Goal: Task Accomplishment & Management: Manage account settings

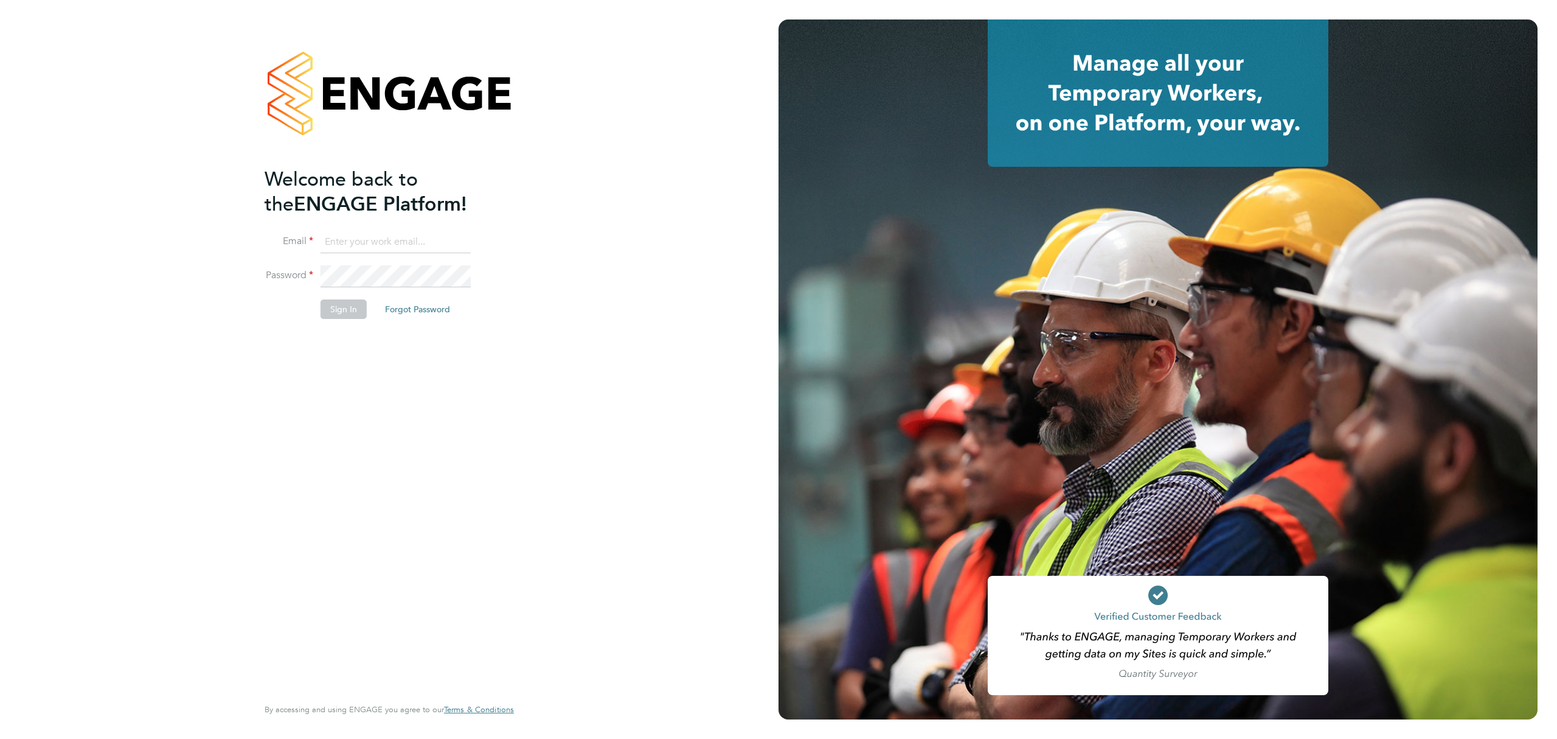
type input "[PERSON_NAME][EMAIL_ADDRESS][PERSON_NAME][DOMAIN_NAME]"
click at [347, 313] on button "Sign In" at bounding box center [344, 308] width 46 height 19
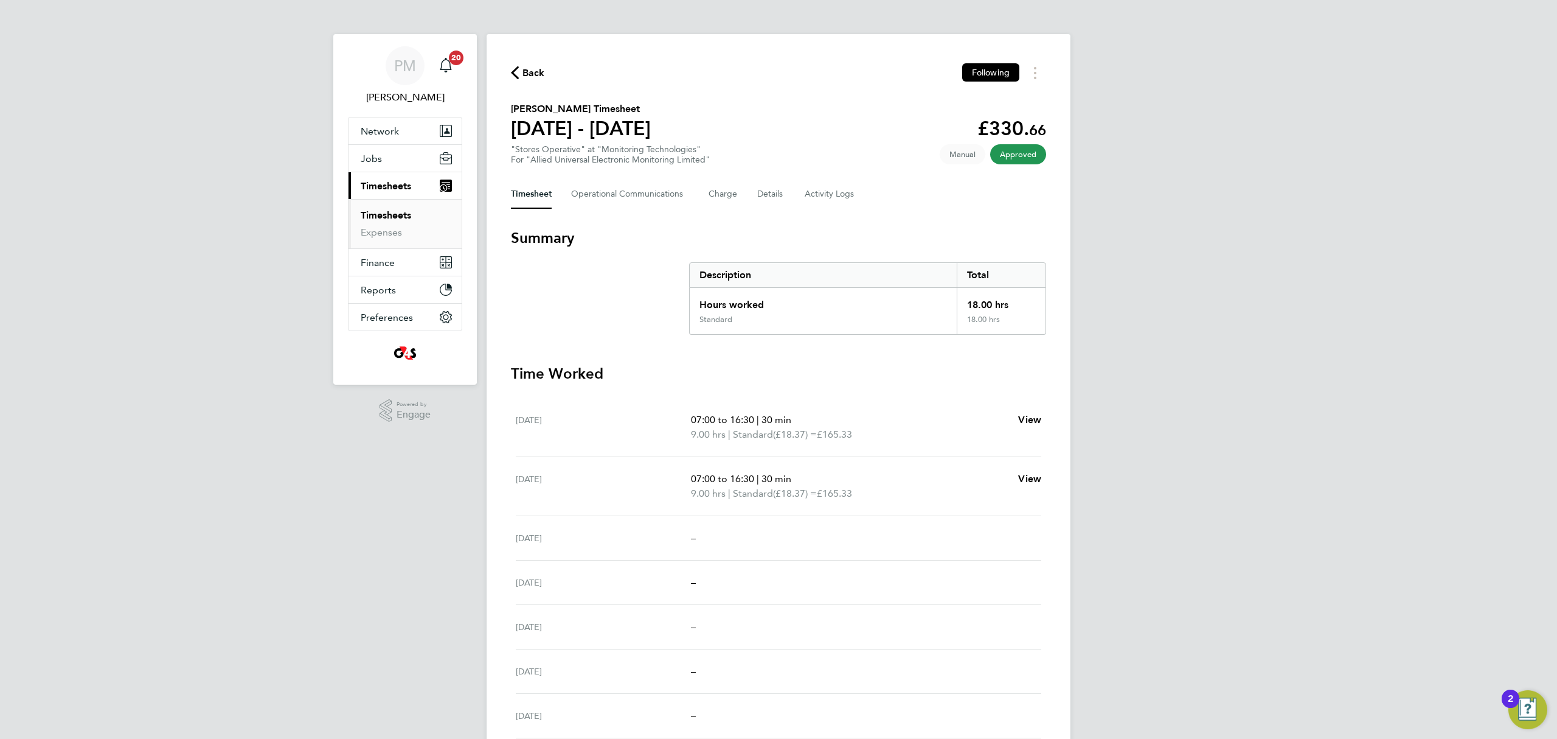
click at [375, 217] on link "Timesheets" at bounding box center [386, 215] width 50 height 12
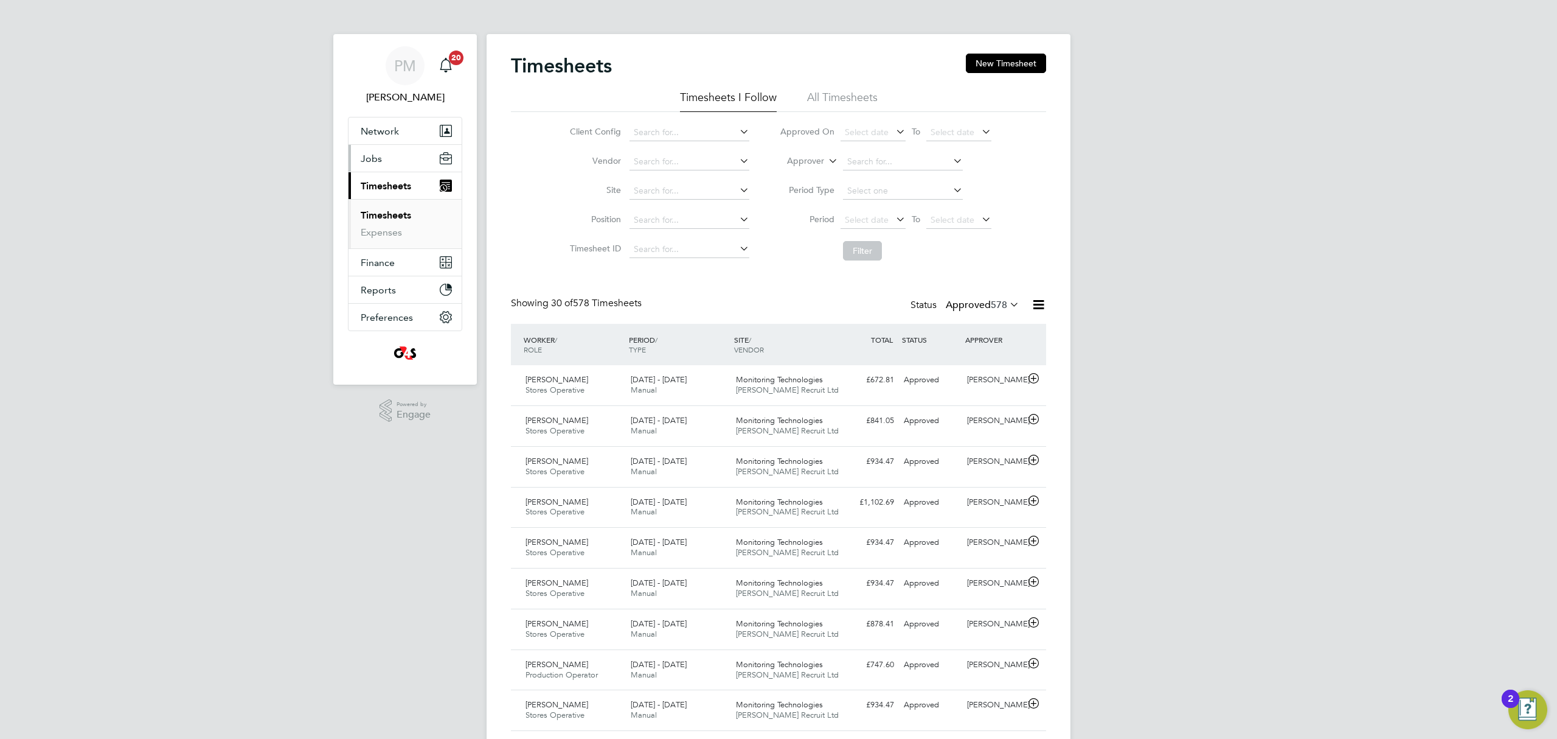
click at [378, 159] on span "Jobs" at bounding box center [371, 159] width 21 height 12
click at [381, 184] on link "Positions" at bounding box center [381, 188] width 40 height 12
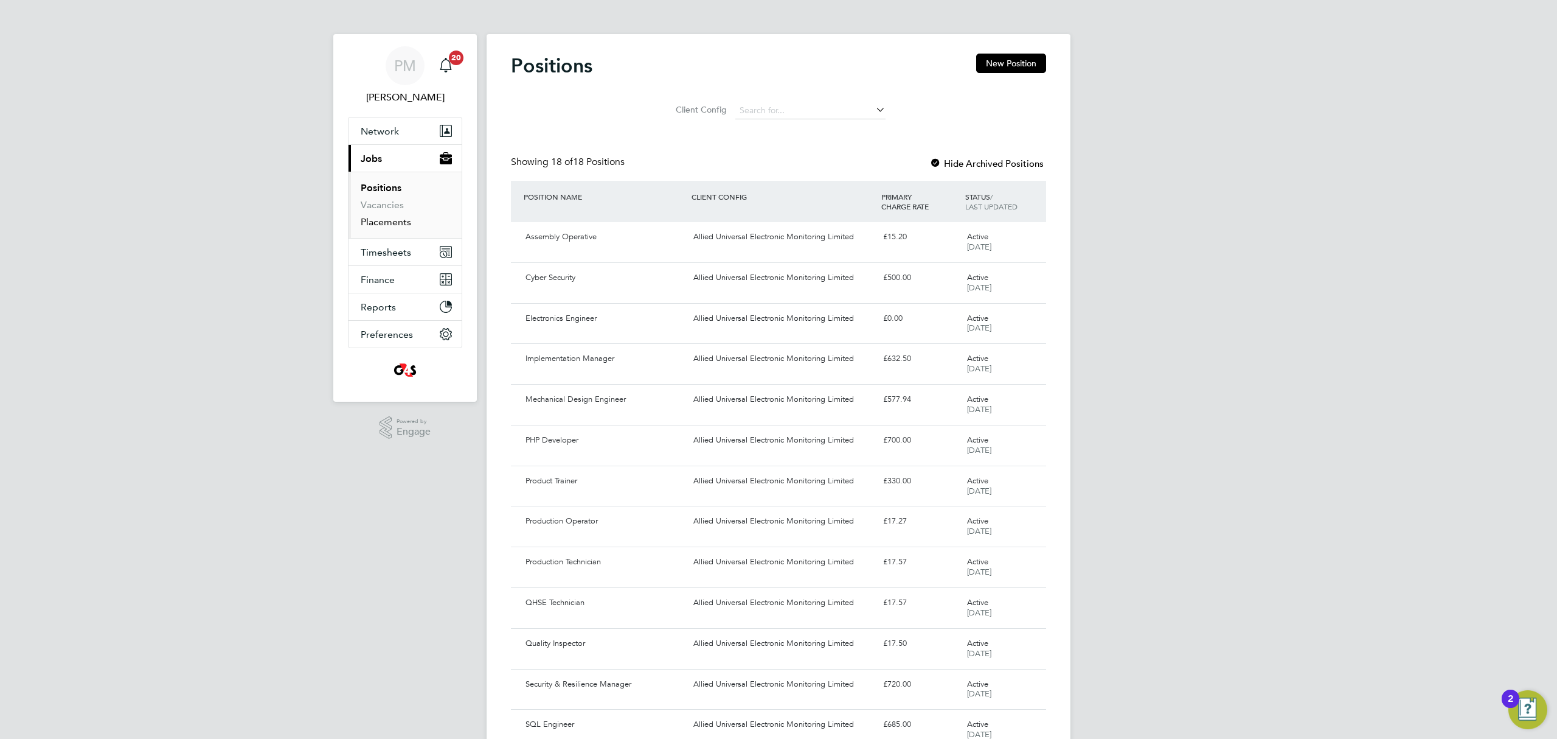
click at [378, 222] on link "Placements" at bounding box center [386, 222] width 50 height 12
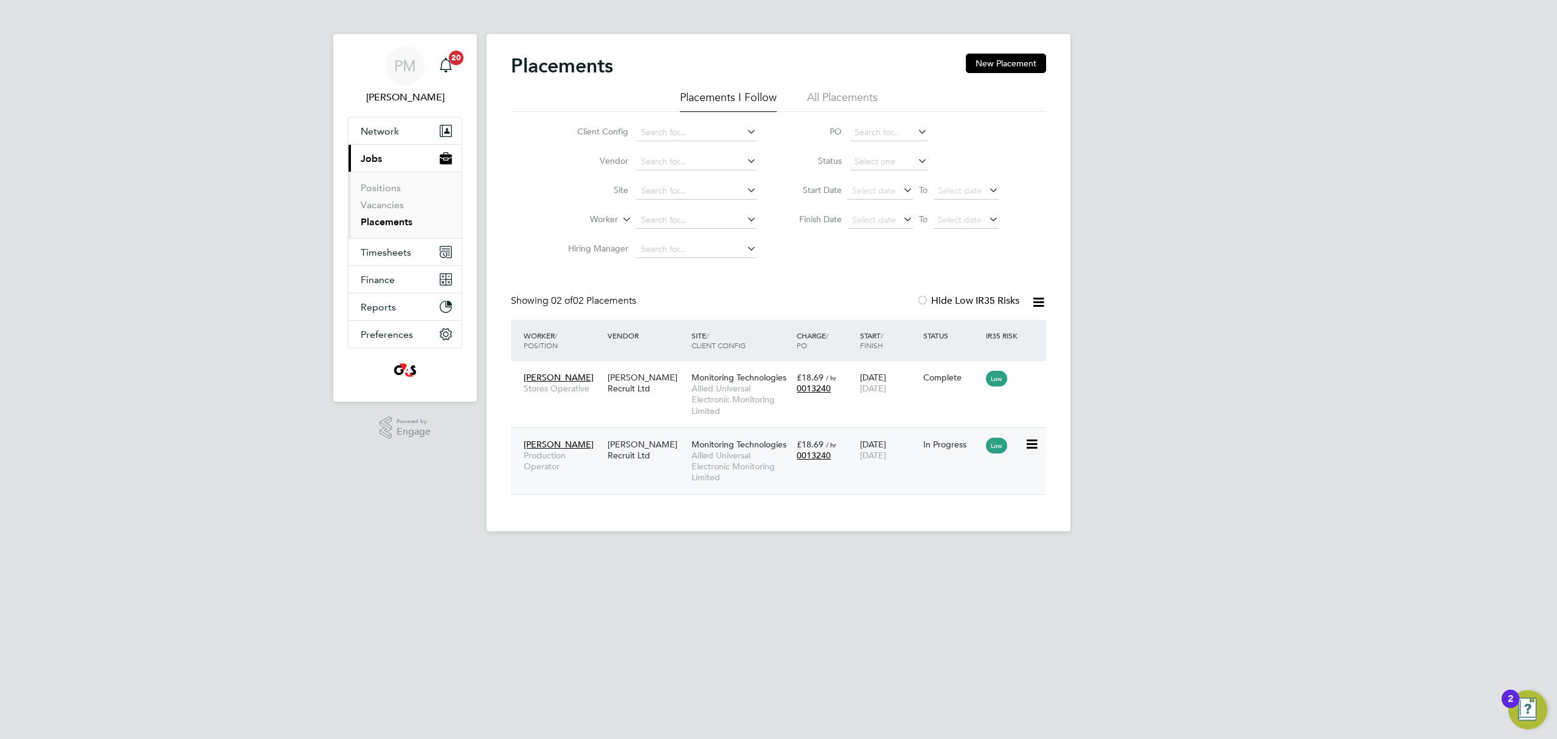
click at [719, 453] on span "Allied Universal Electronic Monitoring Limited" at bounding box center [741, 466] width 99 height 33
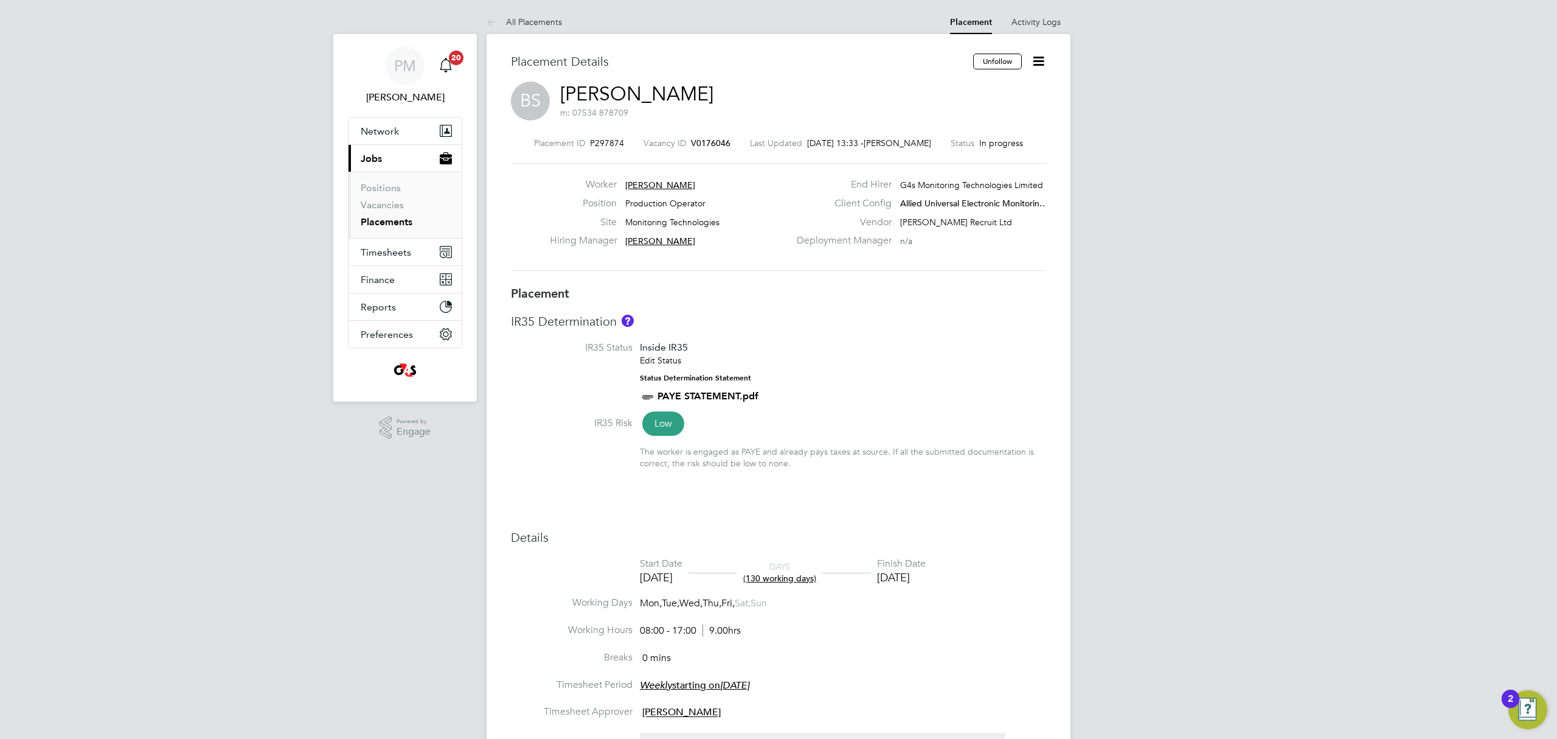
click at [1034, 63] on icon at bounding box center [1038, 61] width 15 height 15
click at [986, 90] on li "Edit Placement e" at bounding box center [998, 90] width 89 height 17
type input "[PERSON_NAME]"
type input "[DATE]"
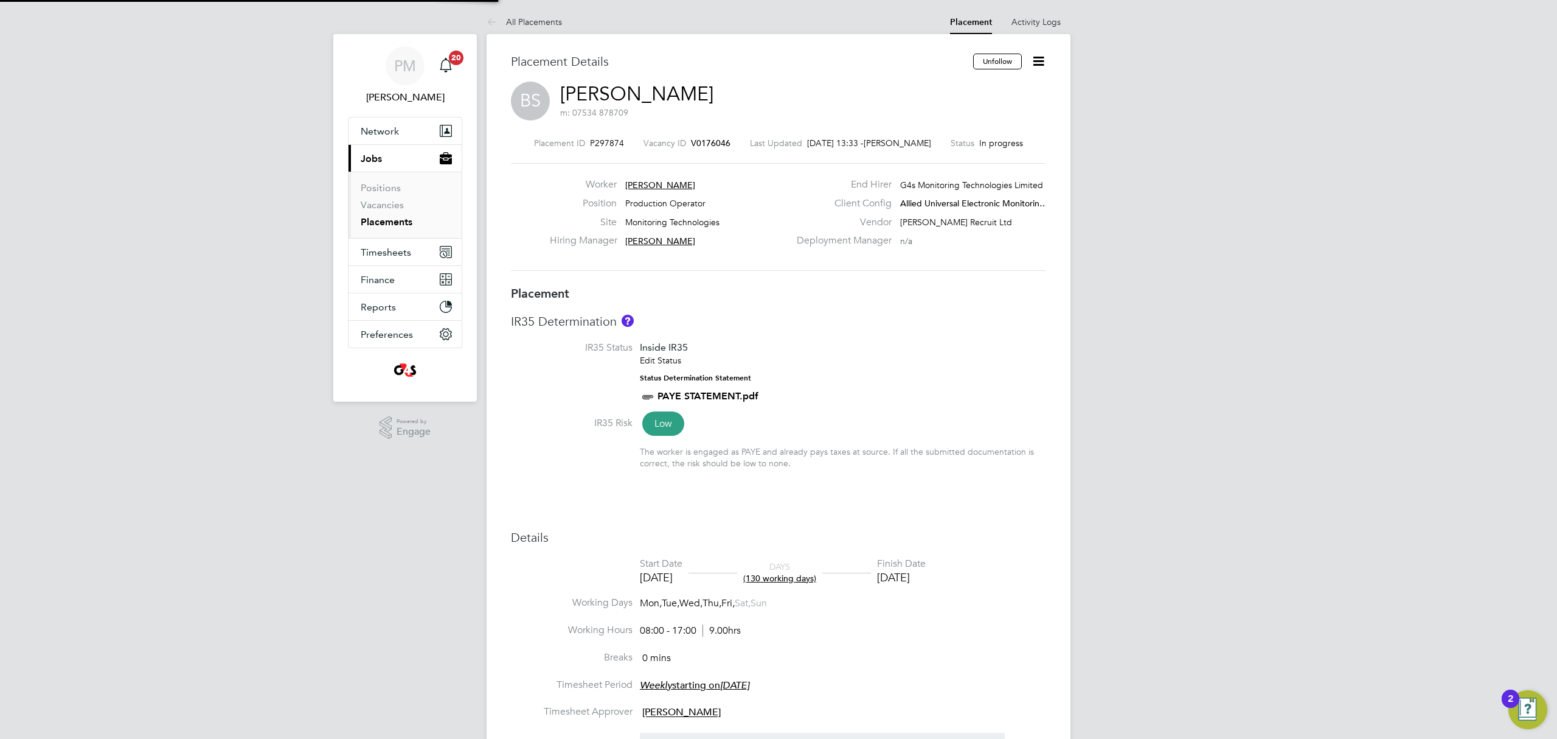
type input "[DATE]"
type input "08:00"
type input "17:00"
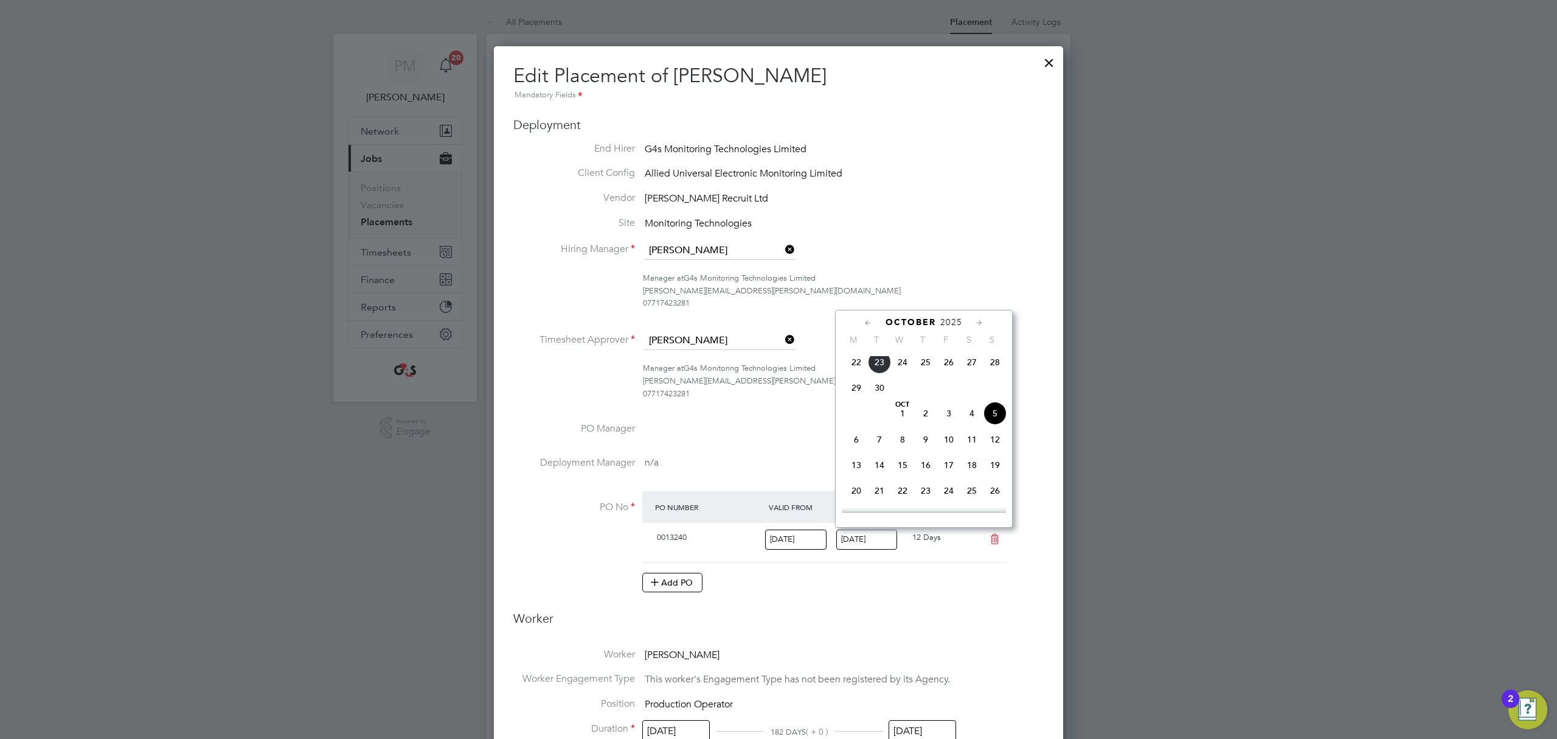
click at [853, 538] on input "[DATE]" at bounding box center [866, 539] width 61 height 20
click at [867, 319] on icon at bounding box center [869, 322] width 12 height 13
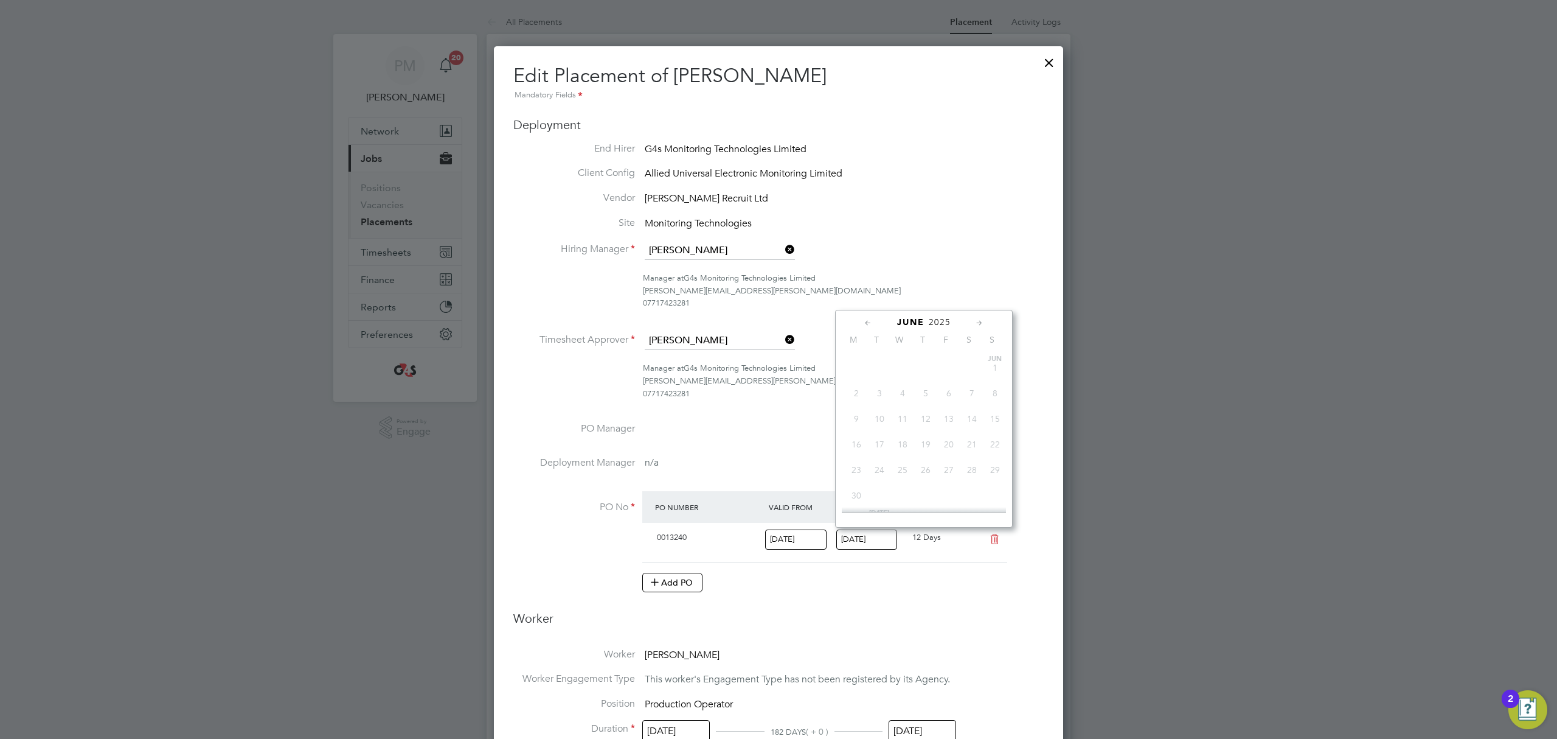
click at [867, 319] on icon at bounding box center [869, 322] width 12 height 13
click at [985, 322] on div "[DATE]" at bounding box center [924, 322] width 164 height 12
click at [979, 322] on icon at bounding box center [980, 322] width 12 height 13
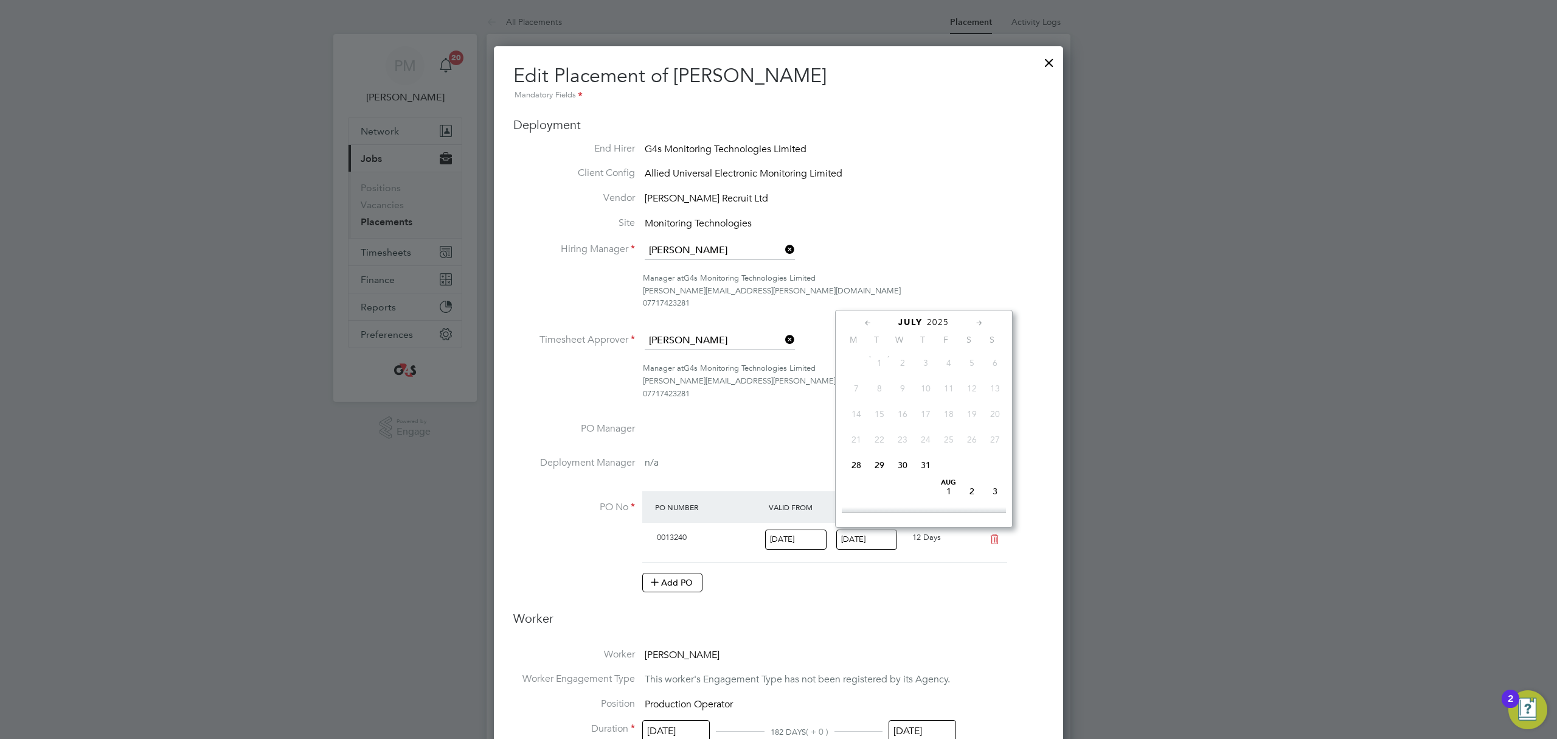
click at [921, 466] on span "31" at bounding box center [925, 464] width 23 height 23
type input "[DATE]"
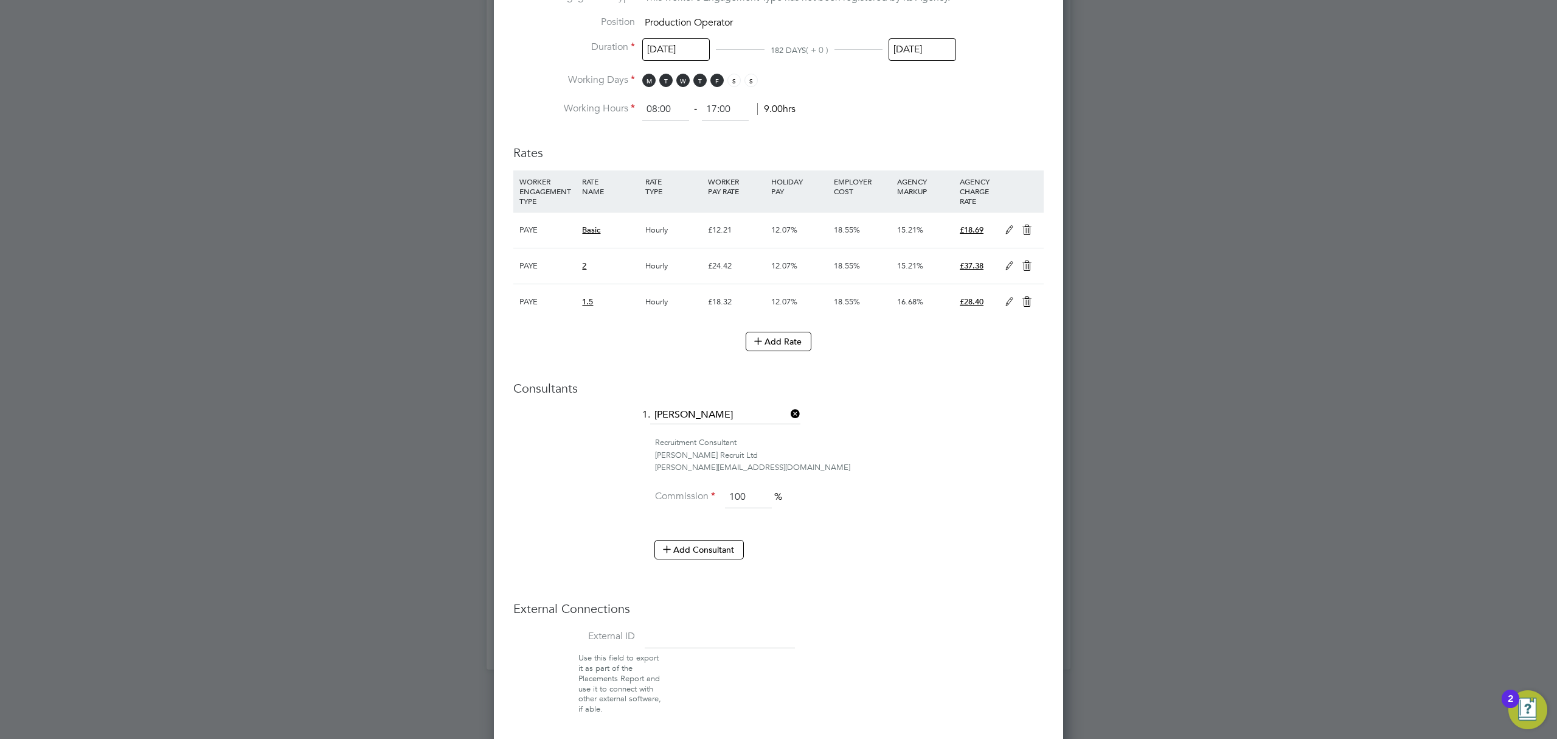
scroll to position [731, 0]
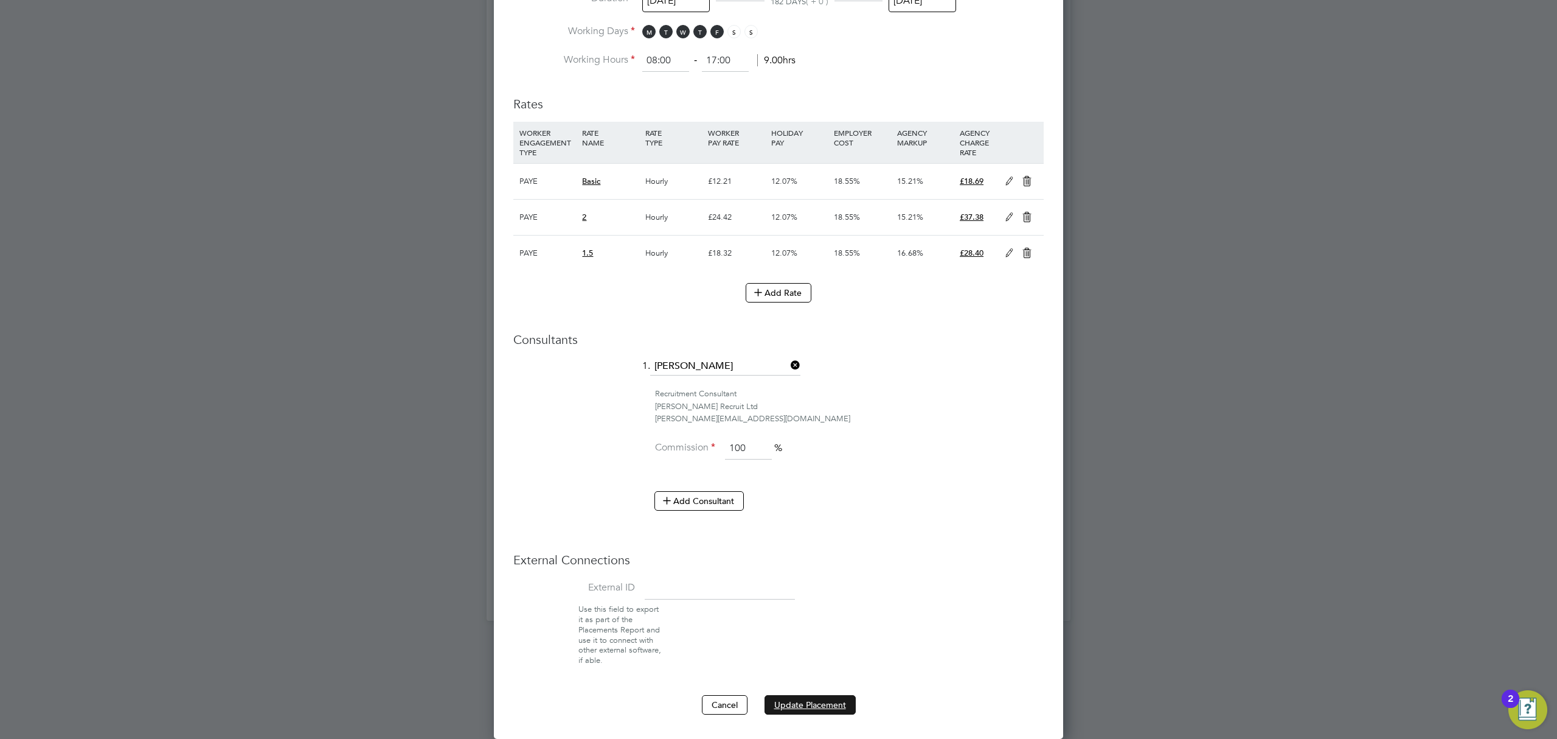
click at [789, 702] on button "Update Placement" at bounding box center [810, 704] width 91 height 19
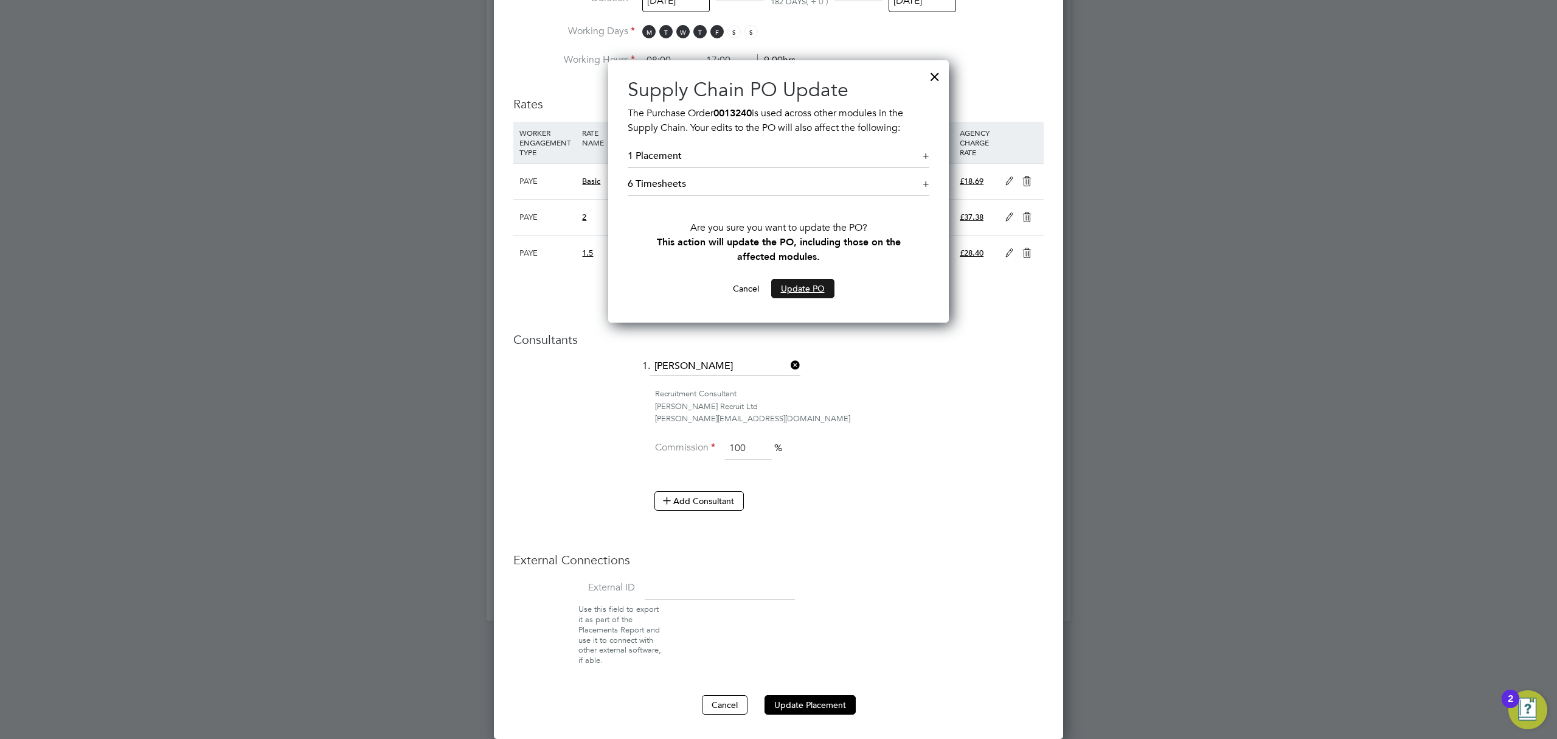
click at [799, 282] on button "Update PO" at bounding box center [802, 288] width 63 height 19
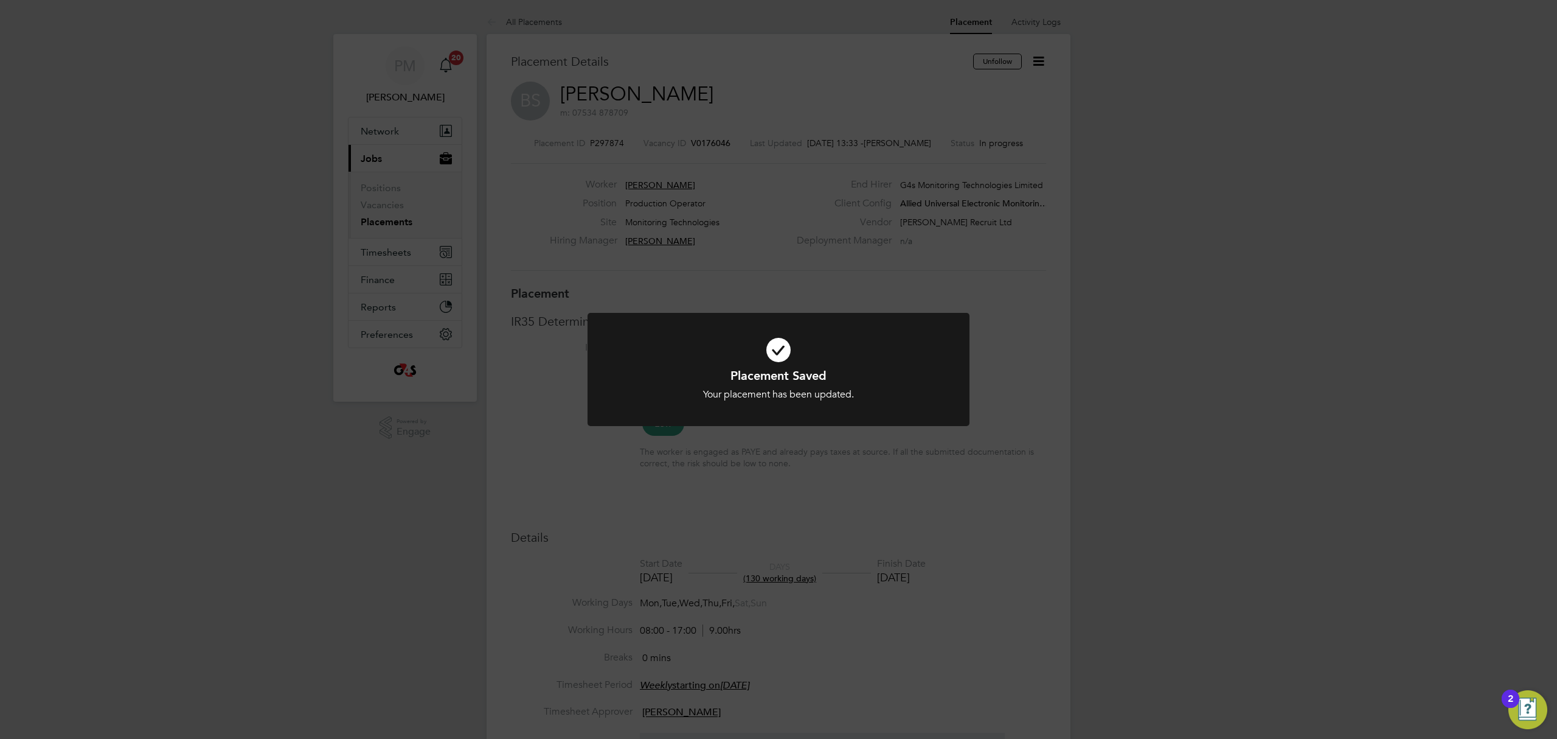
click at [218, 619] on div "Placement Saved Your placement has been updated. Cancel Okay" at bounding box center [778, 369] width 1557 height 739
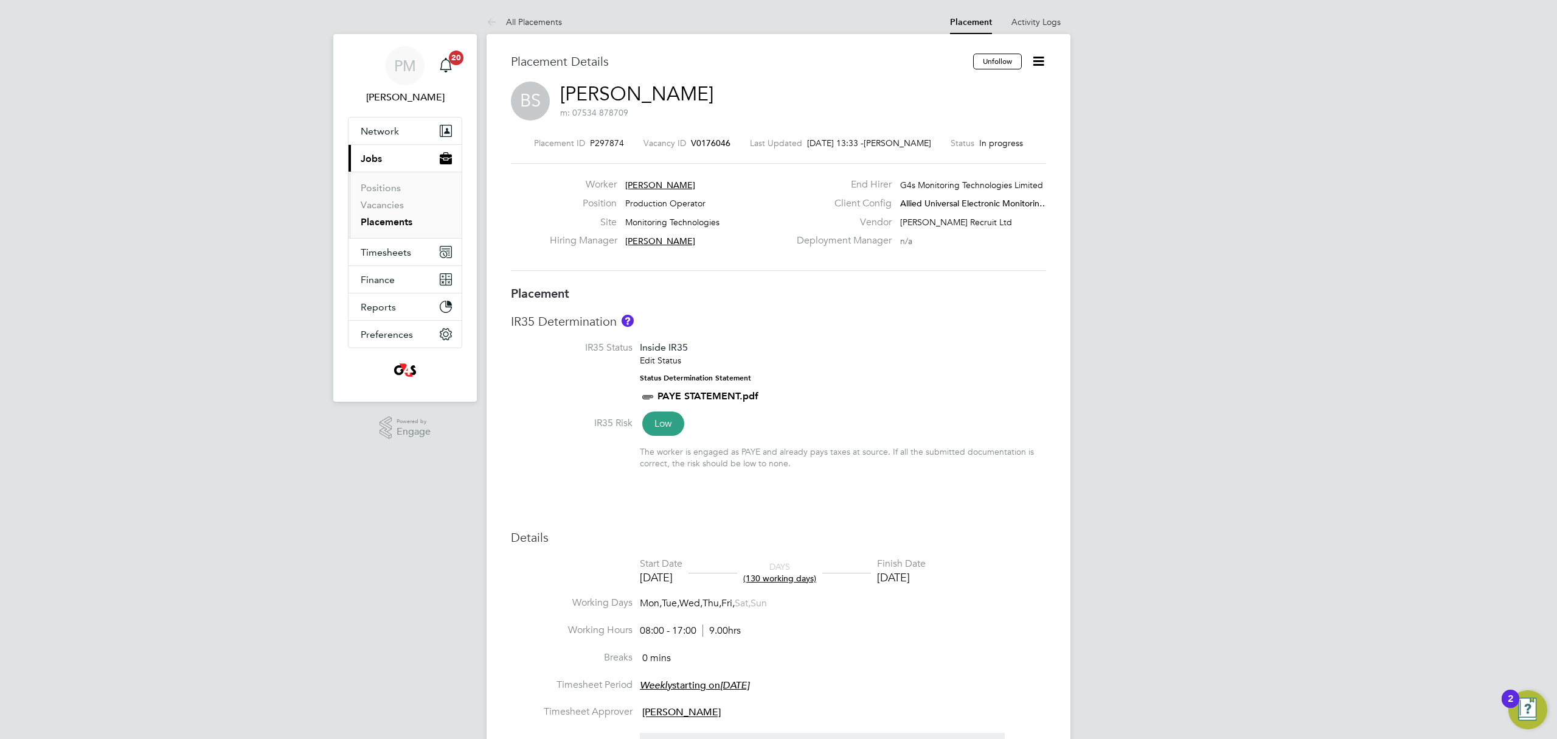
click at [1042, 57] on icon at bounding box center [1038, 61] width 15 height 15
click at [386, 220] on link "Placements" at bounding box center [387, 222] width 52 height 12
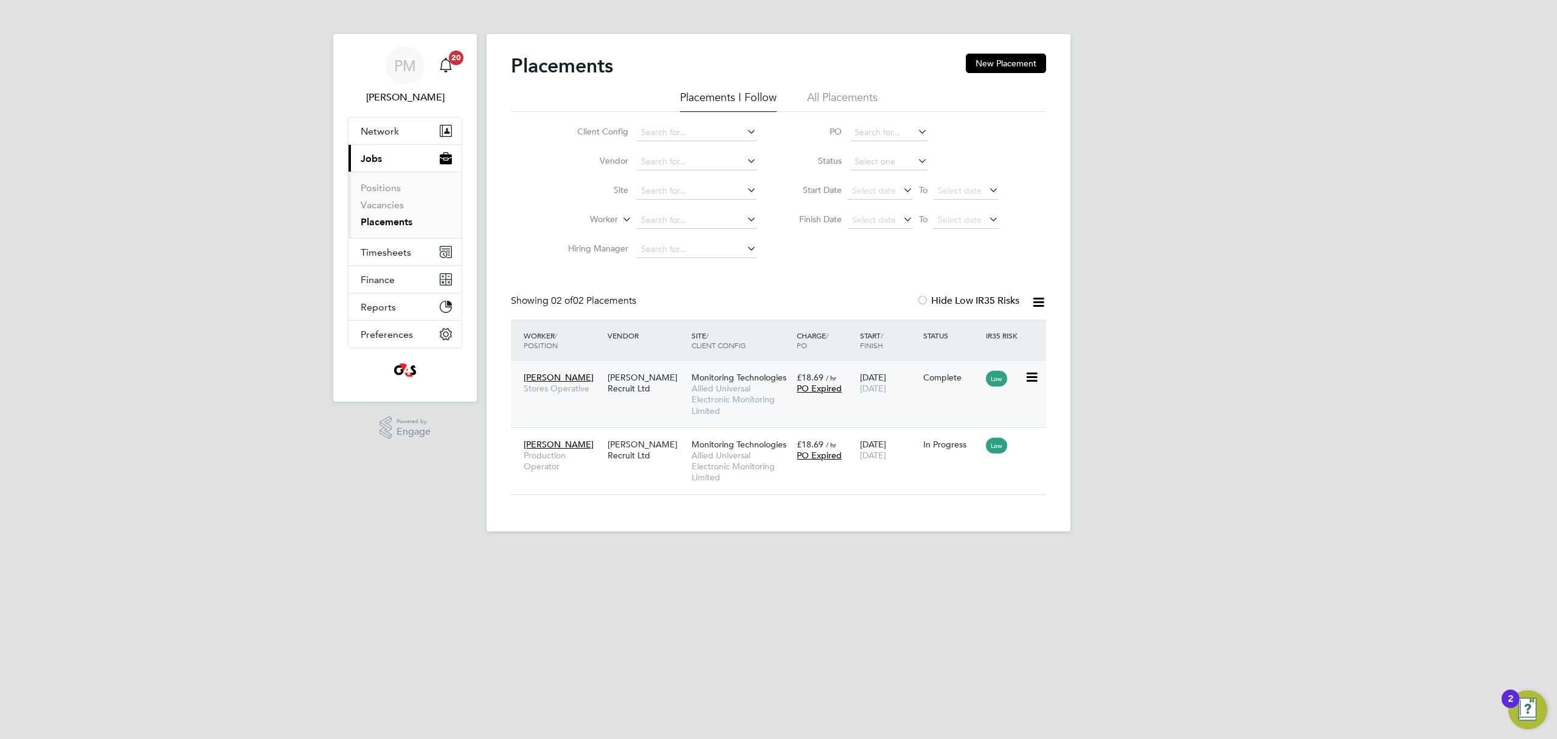
click at [1034, 372] on icon at bounding box center [1031, 377] width 12 height 15
click at [979, 487] on li "Abandon" at bounding box center [994, 487] width 86 height 17
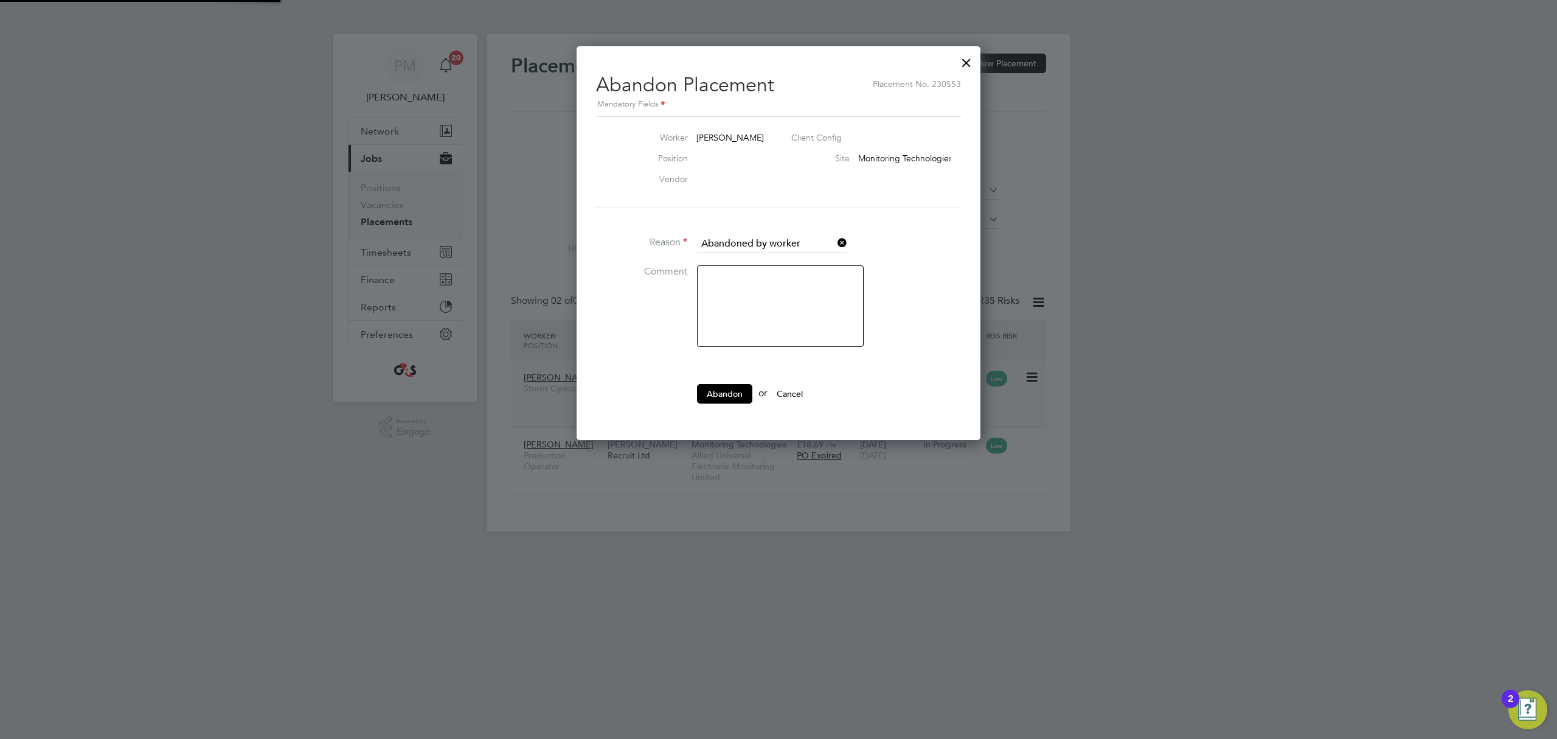
scroll to position [6, 5]
click at [969, 57] on div at bounding box center [967, 60] width 22 height 22
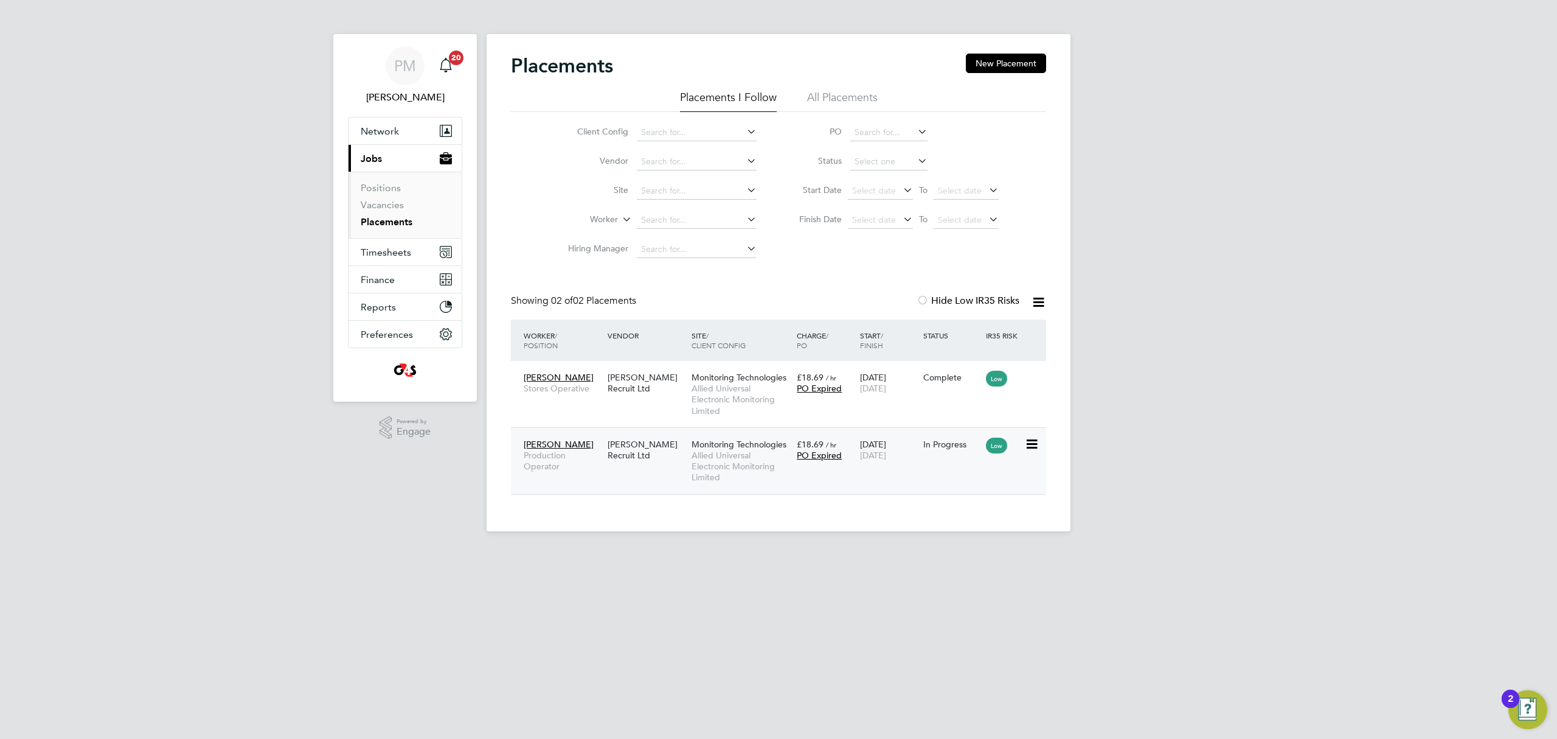
click at [1034, 443] on icon at bounding box center [1031, 444] width 12 height 15
click at [877, 450] on span "[DATE]" at bounding box center [873, 455] width 26 height 11
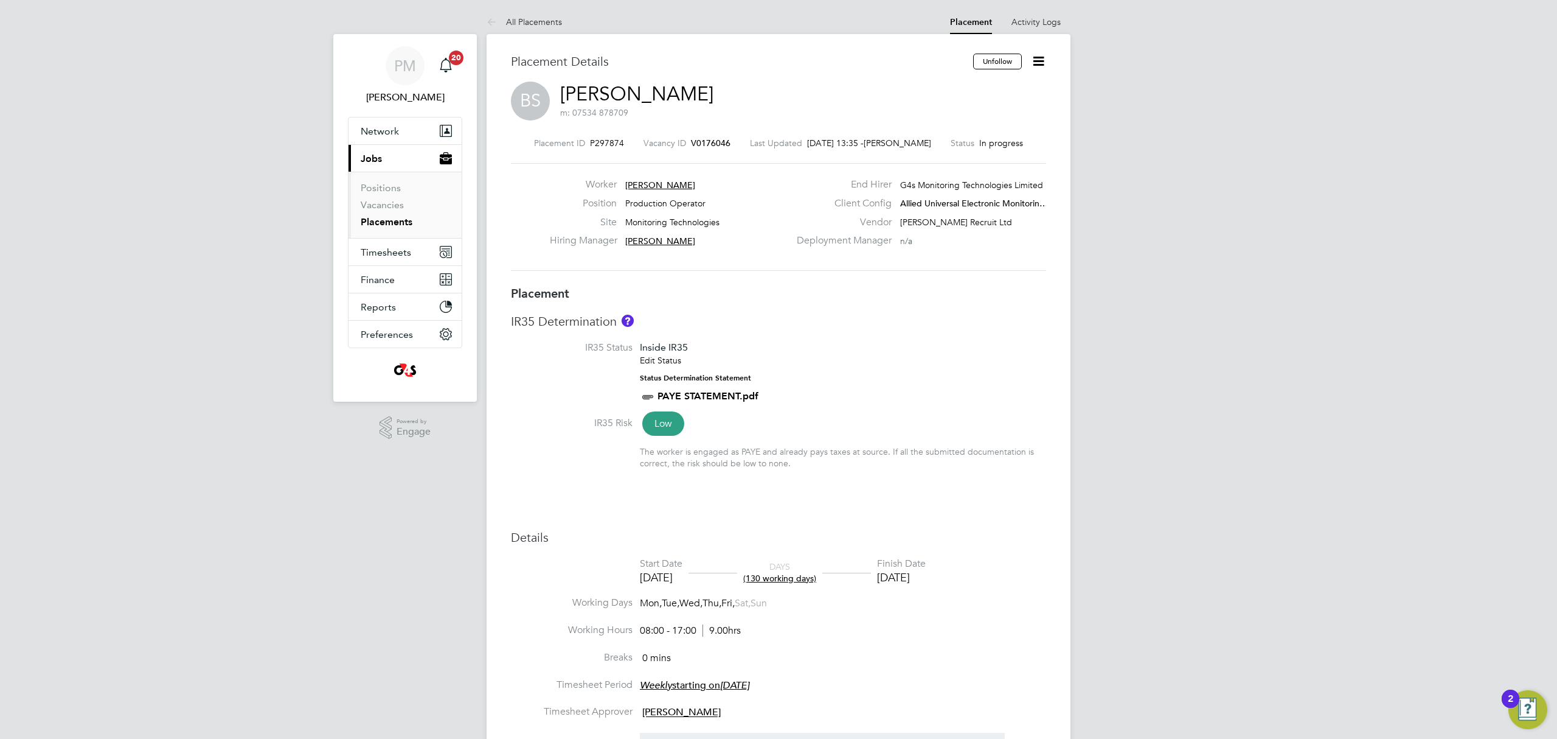
click at [1040, 60] on icon at bounding box center [1038, 61] width 15 height 15
